Goal: Information Seeking & Learning: Learn about a topic

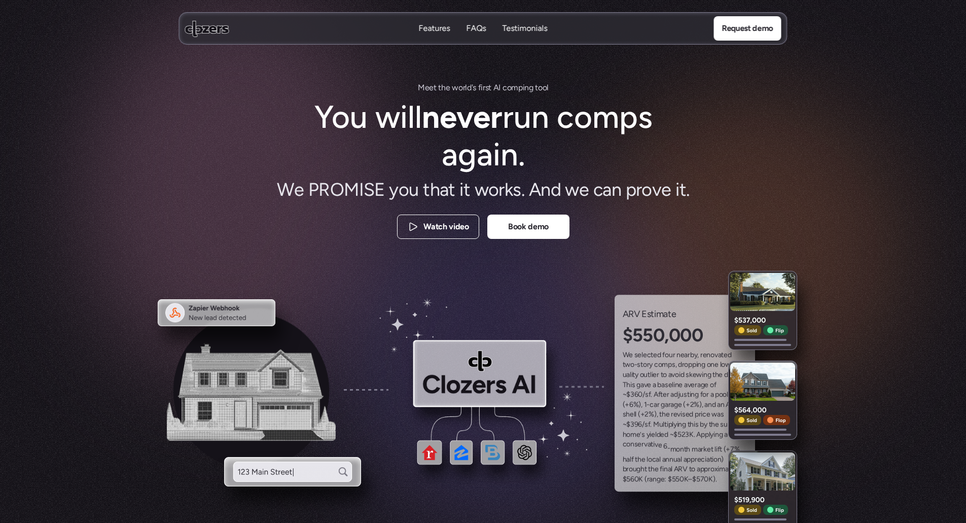
click at [473, 24] on p "FAQs" at bounding box center [477, 28] width 20 height 11
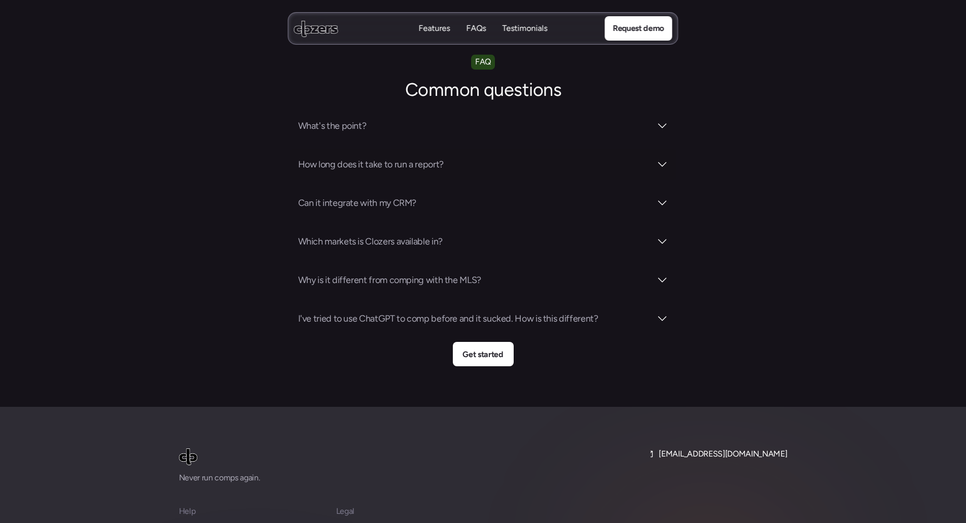
scroll to position [3558, 0]
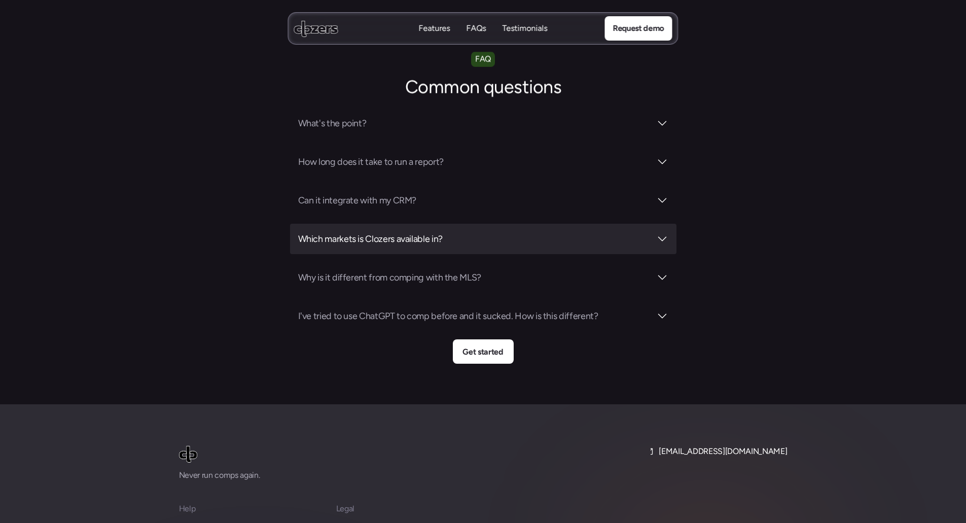
click at [436, 232] on h3 "Which markets is Clozers available in?" at bounding box center [474, 239] width 353 height 14
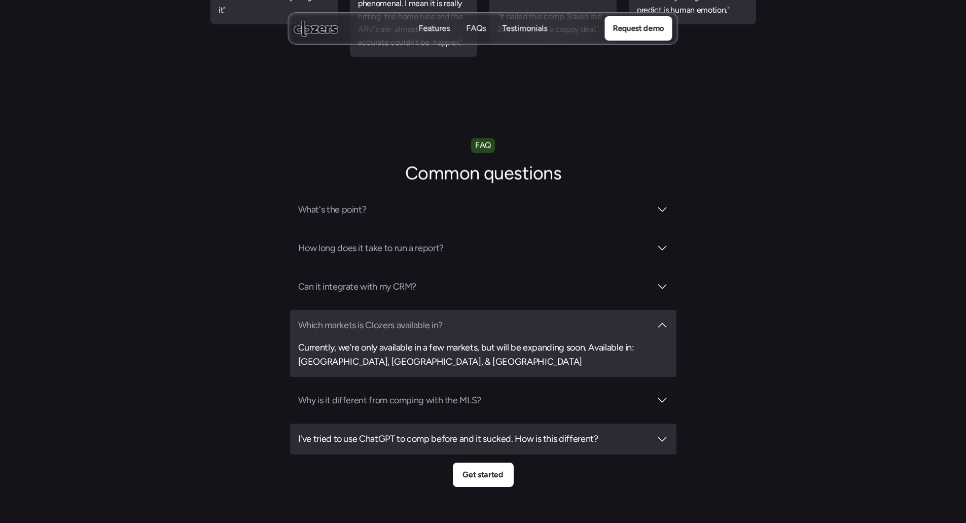
scroll to position [3355, 0]
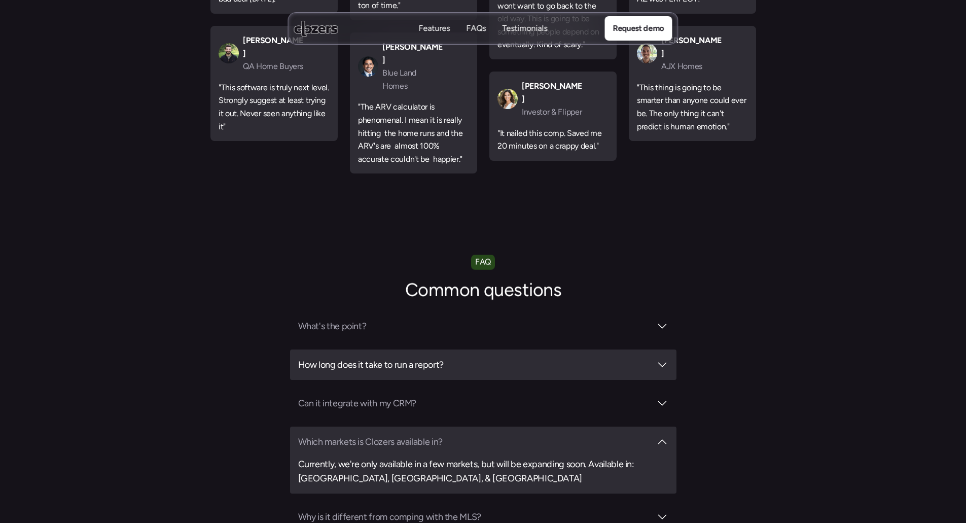
click at [474, 357] on h3 "How long does it take to run a report?" at bounding box center [474, 364] width 353 height 14
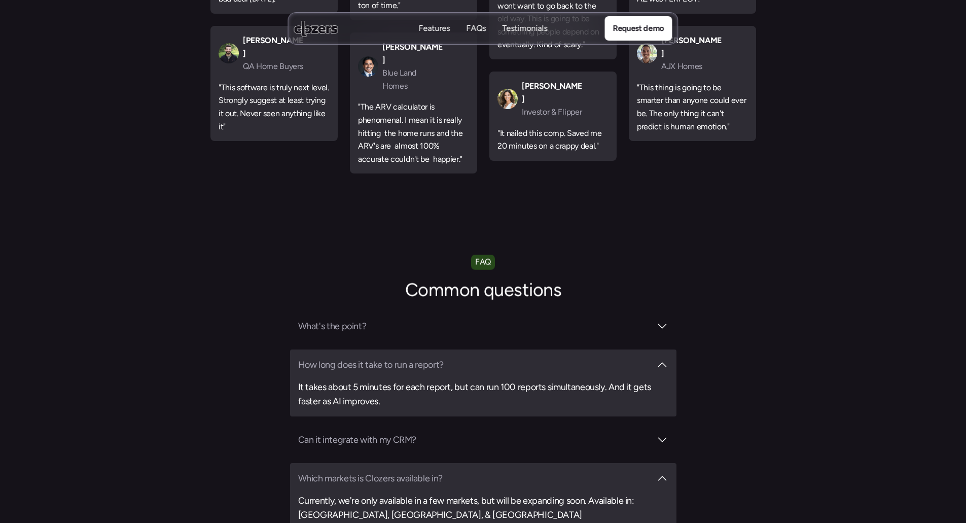
click at [474, 357] on h3 "How long does it take to run a report?" at bounding box center [474, 364] width 353 height 14
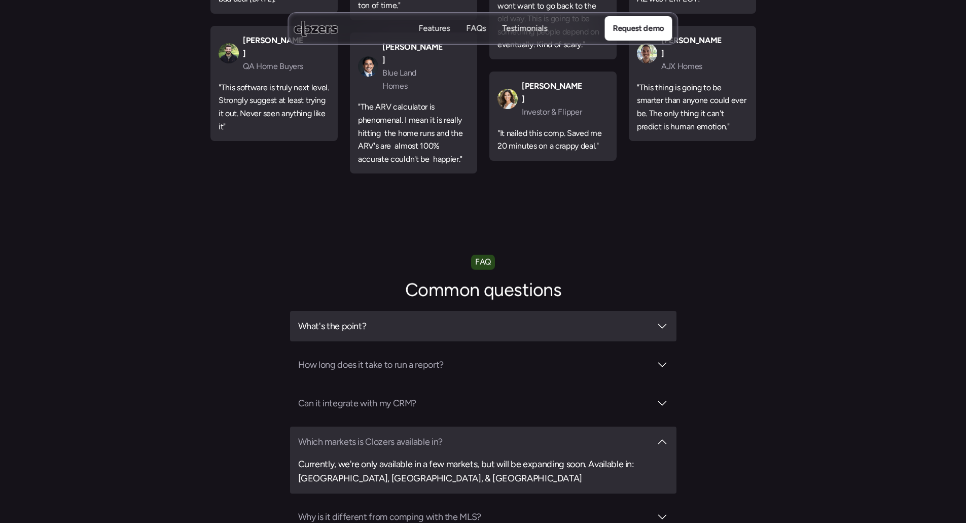
click at [485, 319] on h3 "What's the point?" at bounding box center [474, 326] width 353 height 14
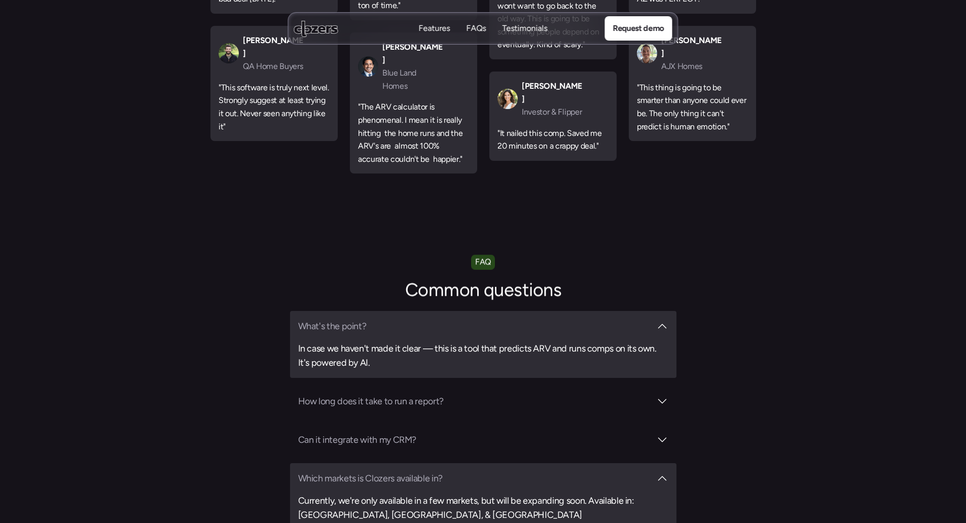
click at [485, 319] on h3 "What's the point?" at bounding box center [474, 326] width 353 height 14
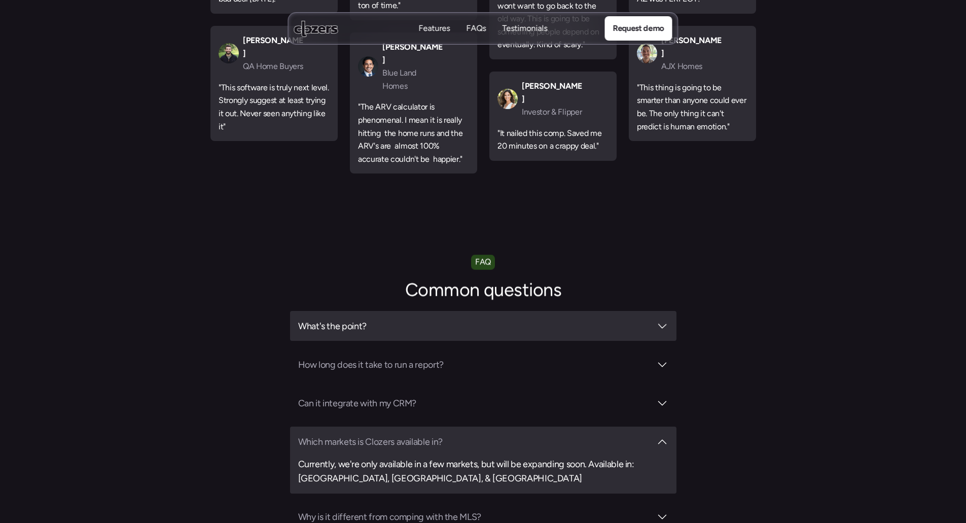
click at [489, 319] on h3 "What's the point?" at bounding box center [474, 326] width 353 height 14
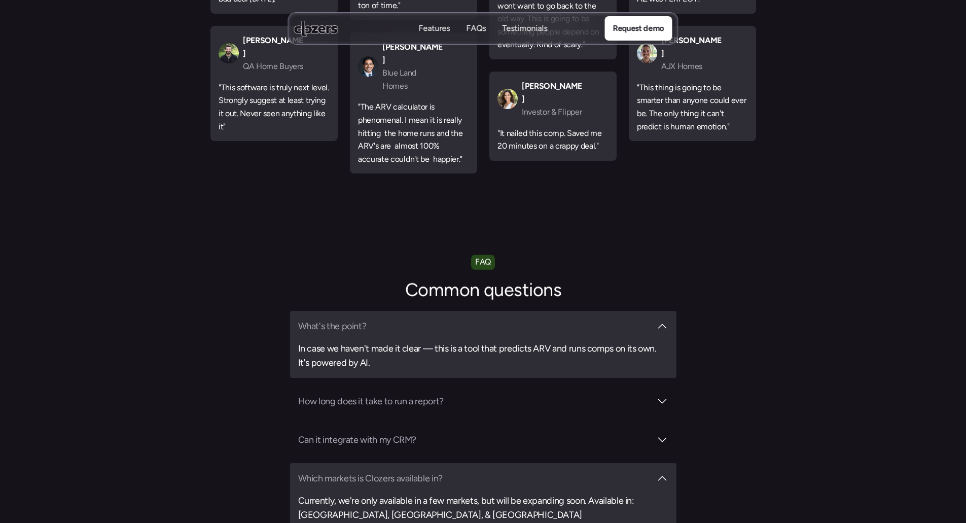
click at [492, 319] on h3 "What's the point?" at bounding box center [474, 326] width 353 height 14
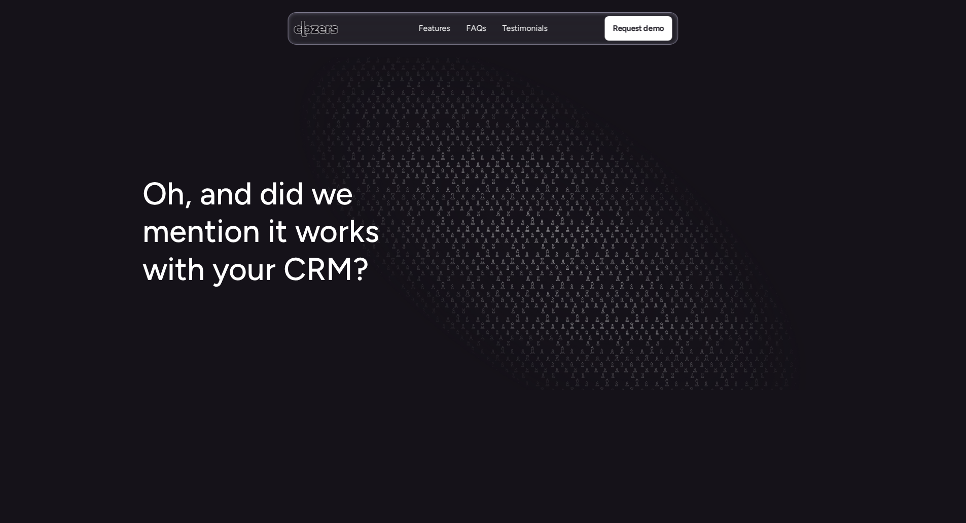
scroll to position [1581, 0]
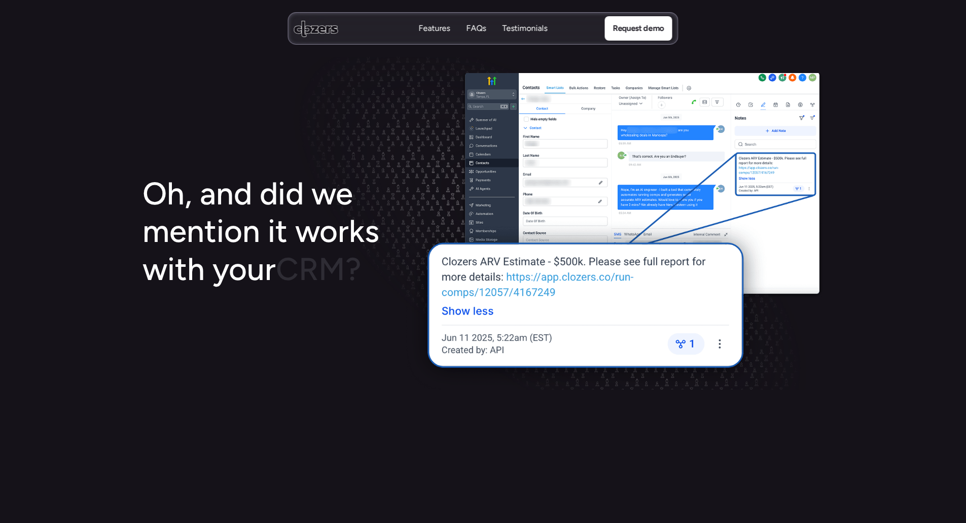
click at [438, 22] on p "Features" at bounding box center [434, 17] width 31 height 11
